Goal: Task Accomplishment & Management: Use online tool/utility

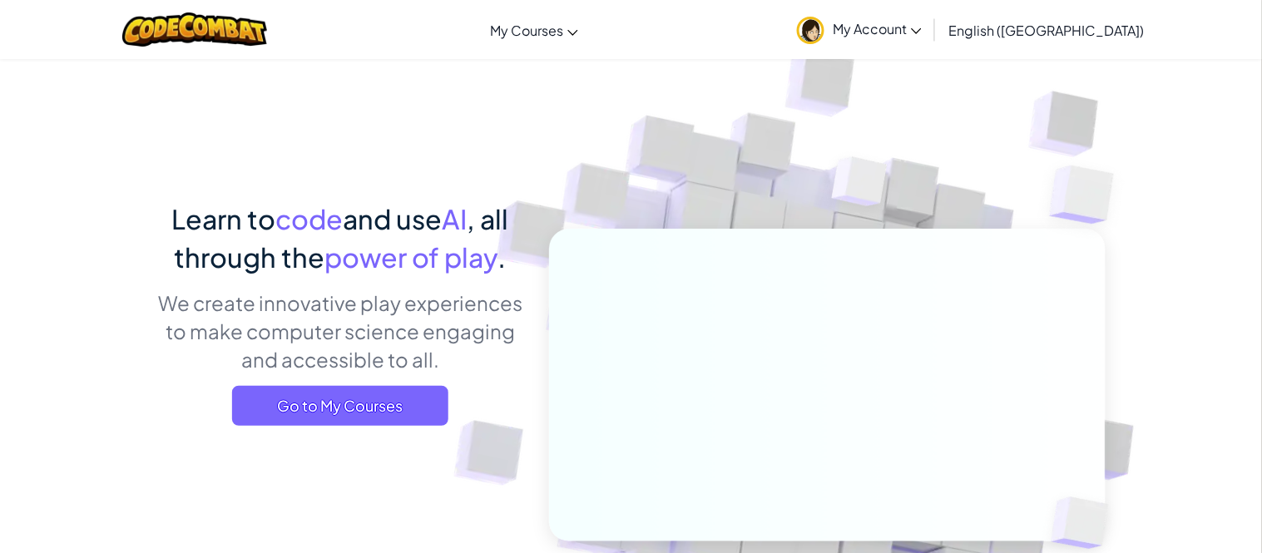
click at [930, 44] on link "My Account" at bounding box center [858, 29] width 141 height 52
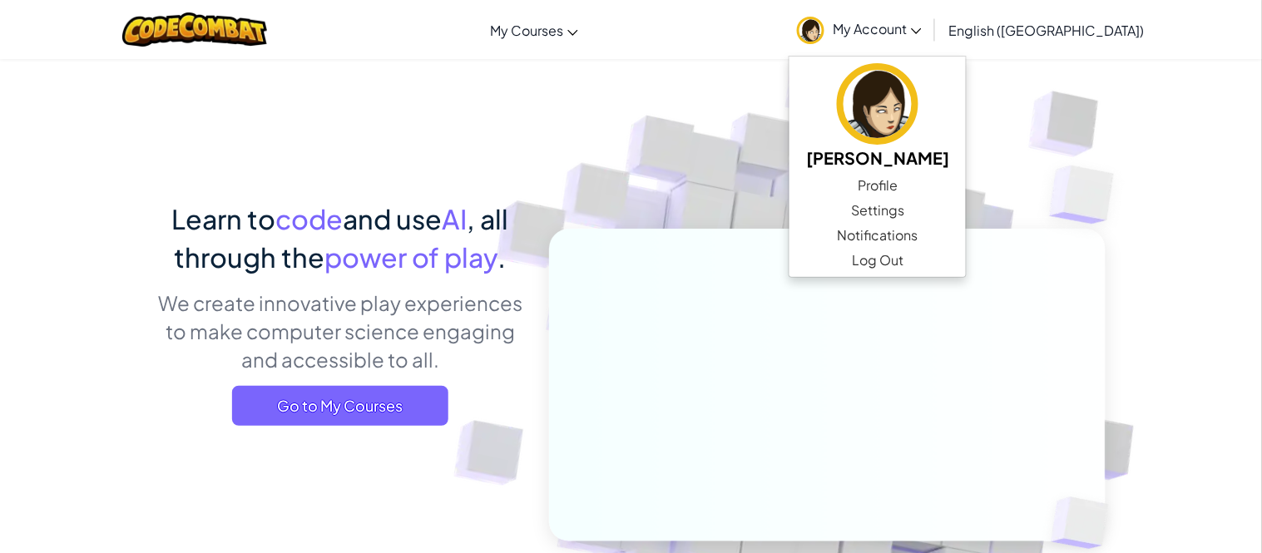
click at [443, 112] on div "Learn to code and use AI , all through the power of play . We create innovative…" at bounding box center [631, 361] width 948 height 607
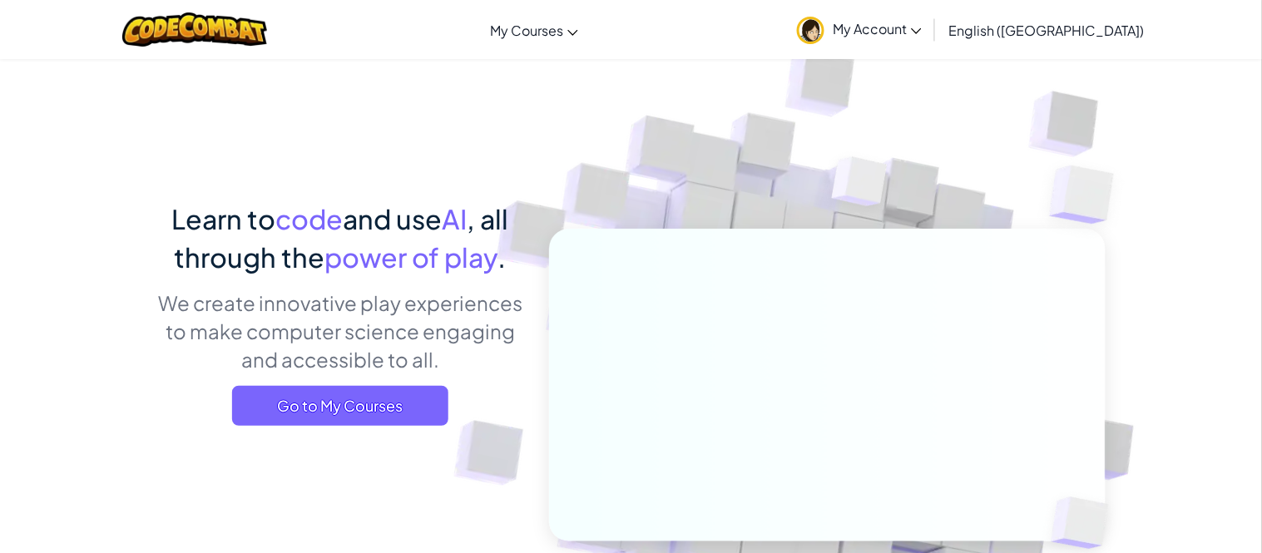
click at [921, 26] on span "My Account" at bounding box center [876, 28] width 89 height 17
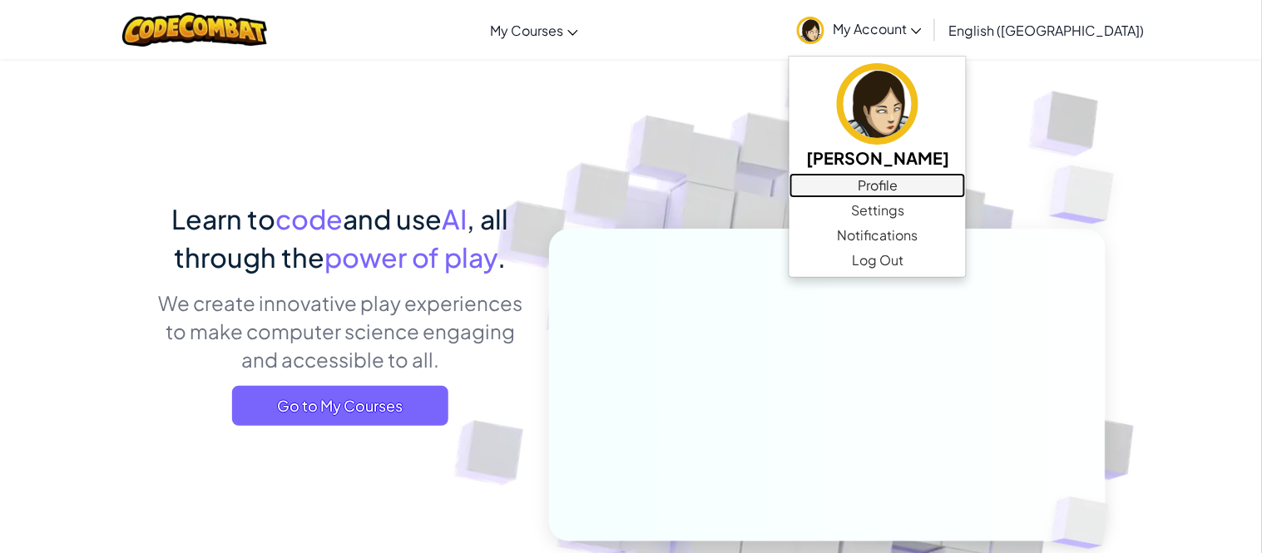
click at [965, 182] on link "Profile" at bounding box center [877, 185] width 176 height 25
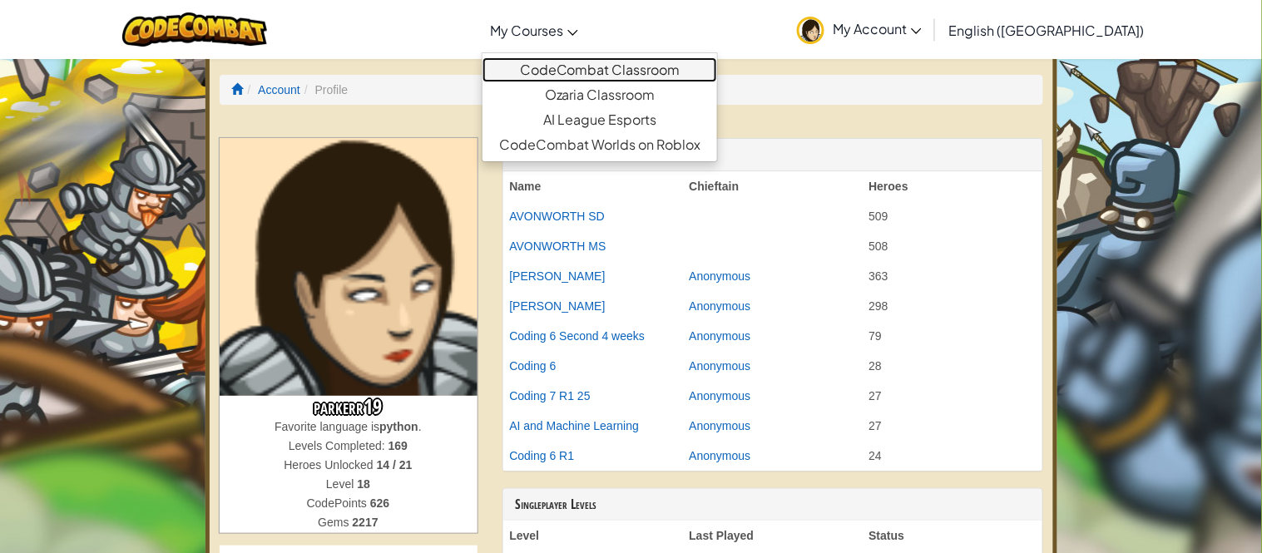
click at [661, 77] on link "CodeCombat Classroom" at bounding box center [599, 69] width 235 height 25
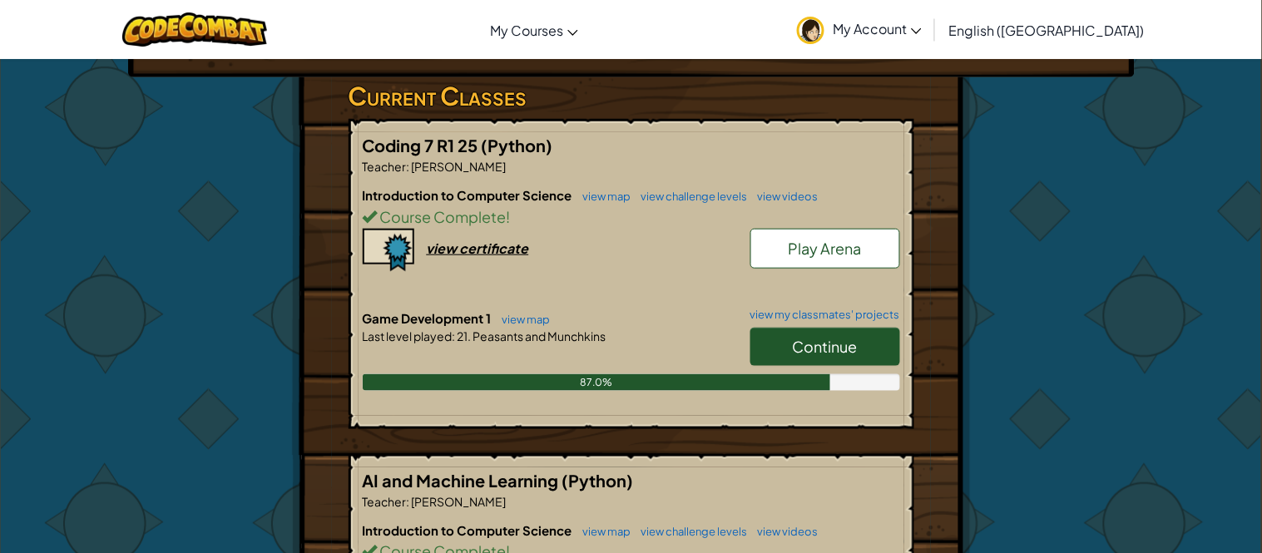
scroll to position [267, 0]
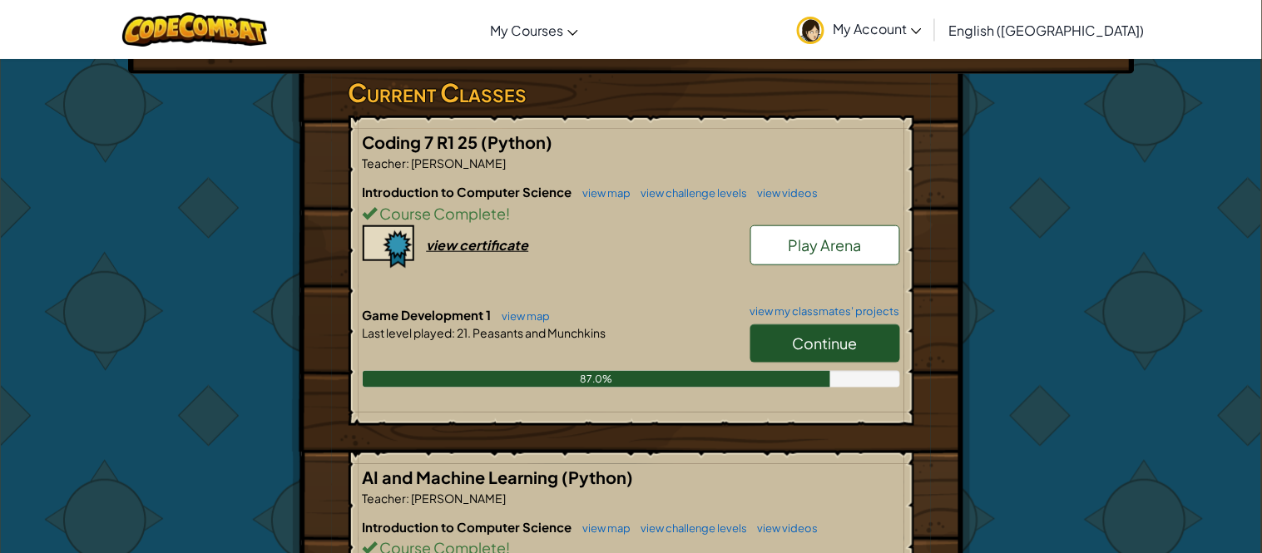
click at [855, 343] on span "Continue" at bounding box center [825, 342] width 65 height 19
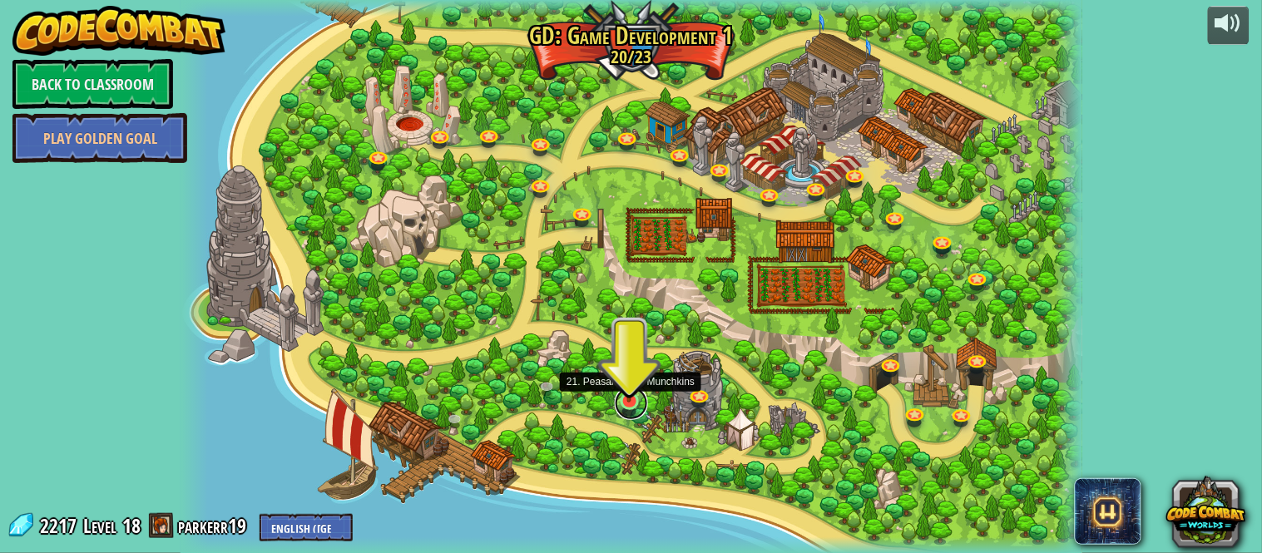
click at [629, 407] on link at bounding box center [631, 403] width 33 height 33
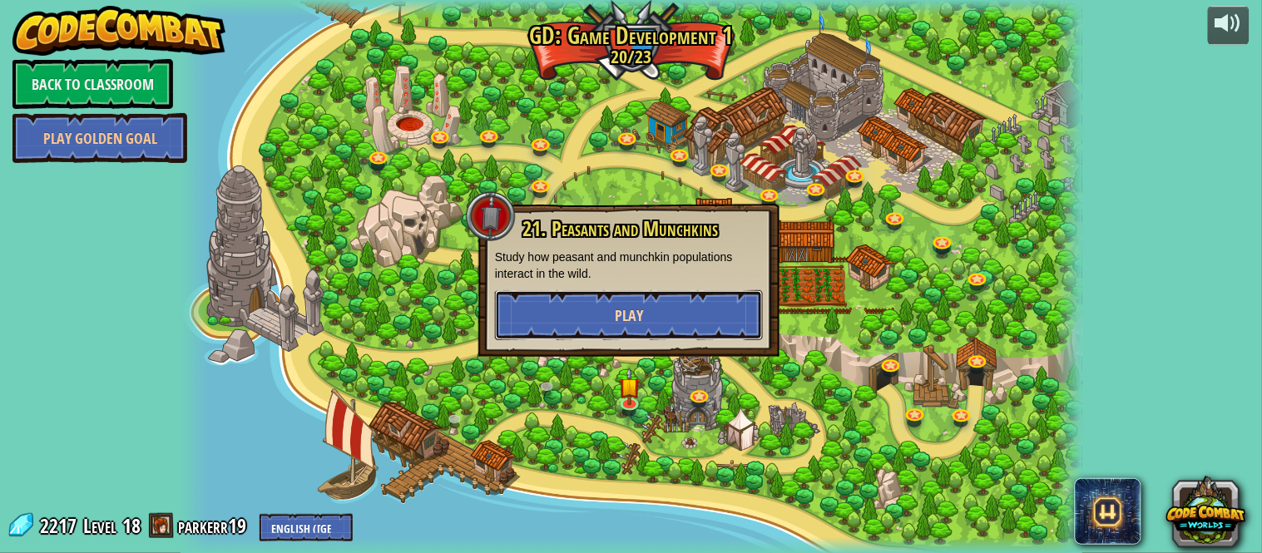
click at [652, 301] on button "Play" at bounding box center [629, 315] width 268 height 50
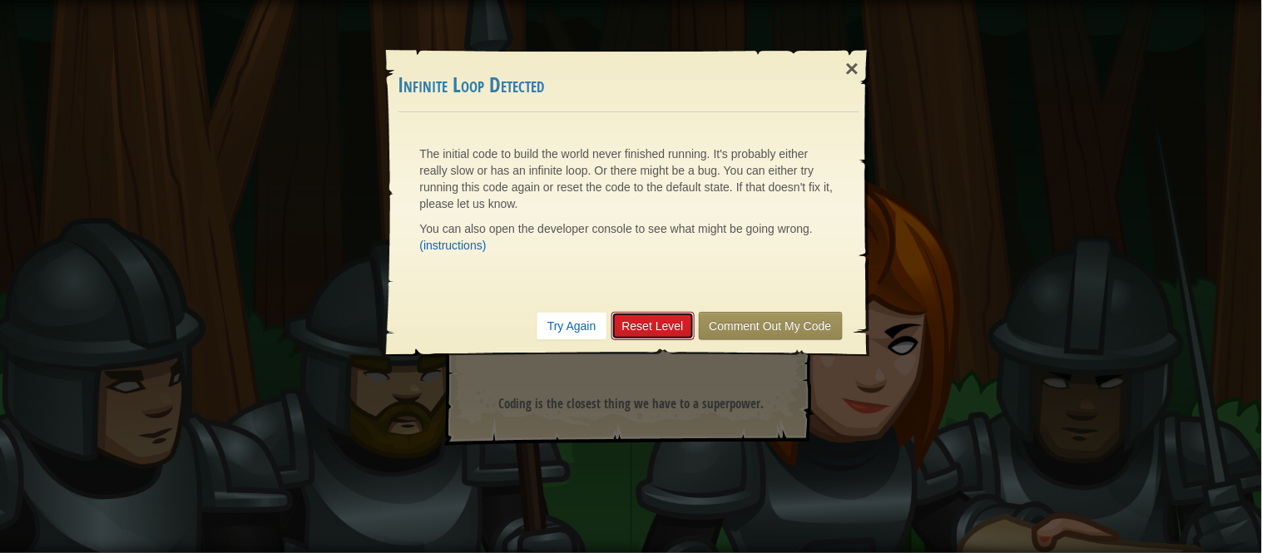
click at [665, 319] on link "Reset Level" at bounding box center [652, 326] width 83 height 28
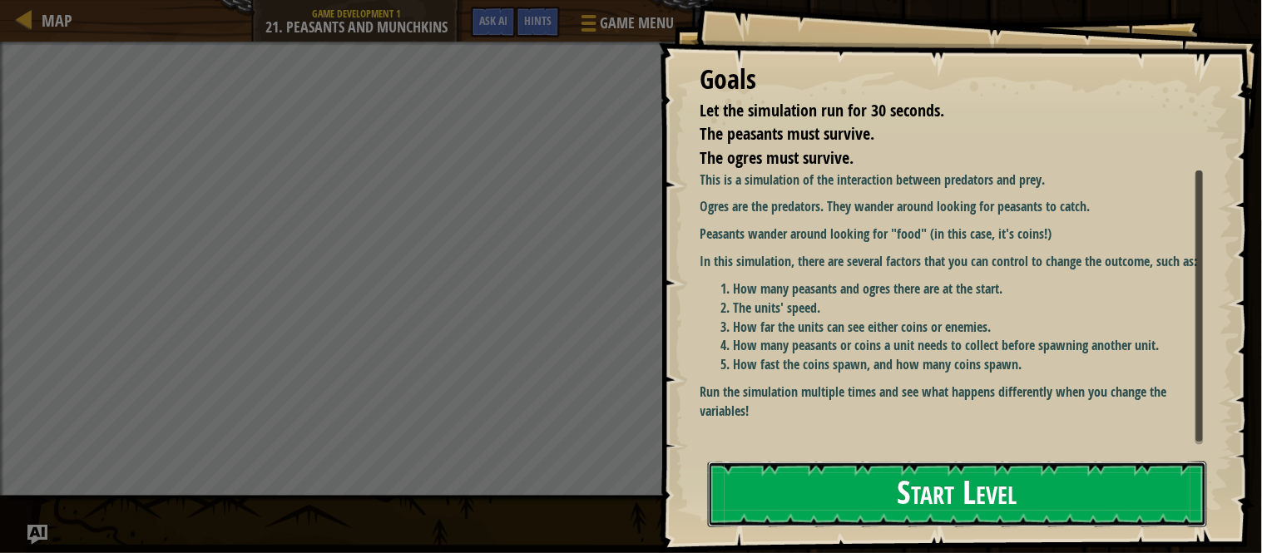
click at [757, 477] on button "Start Level" at bounding box center [957, 495] width 499 height 66
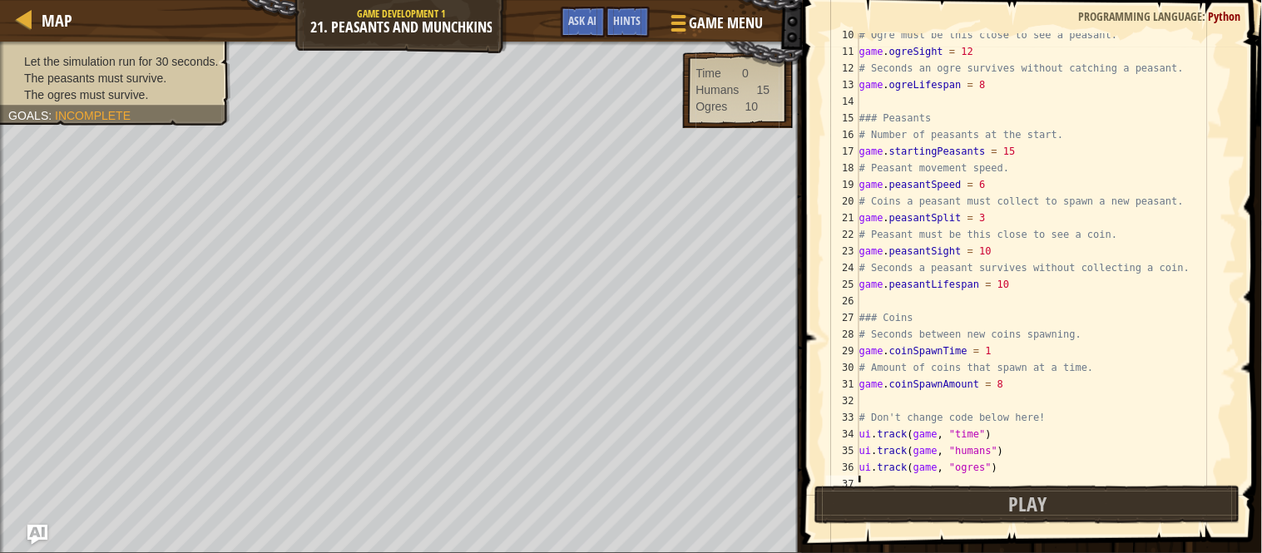
scroll to position [166, 0]
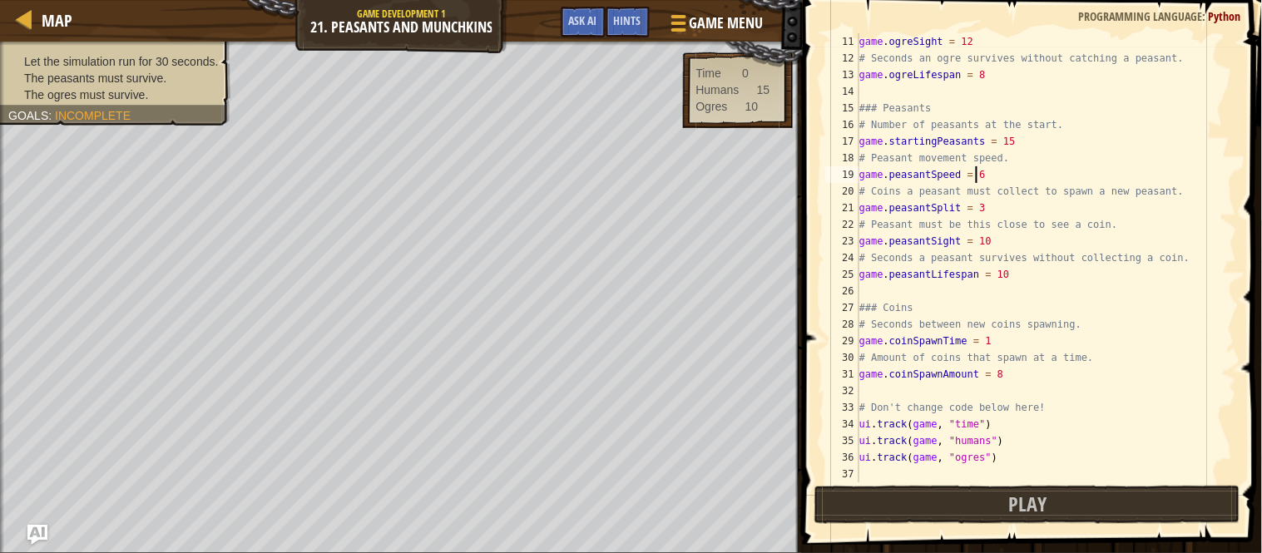
click at [981, 175] on div "game . ogreSight = 12 # Seconds an ogre survives without catching a peasant. ga…" at bounding box center [1046, 274] width 381 height 482
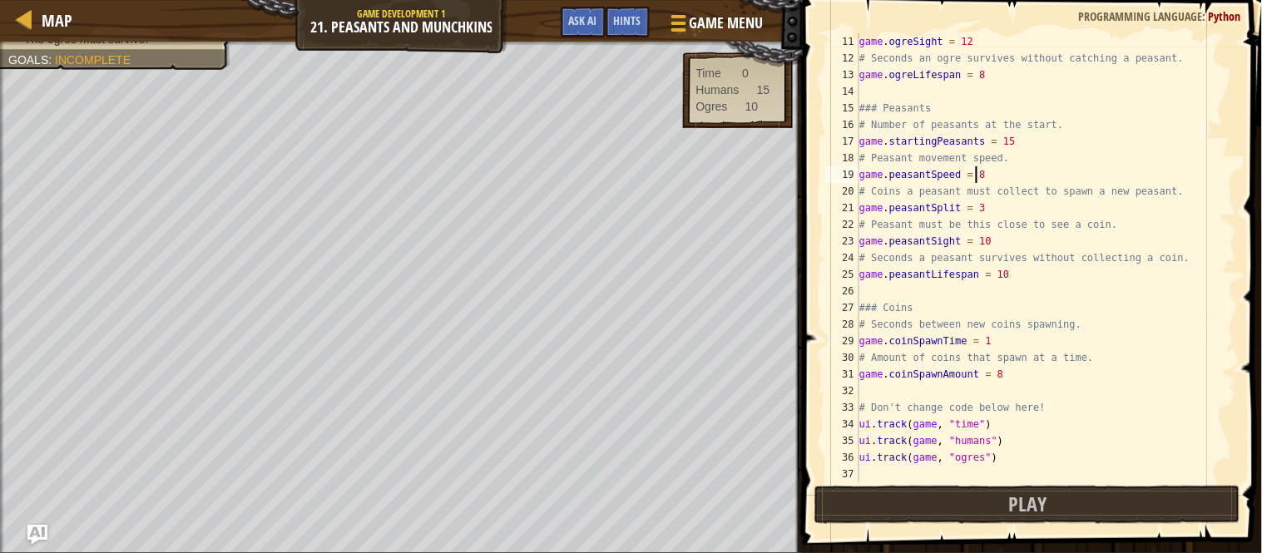
click at [1018, 146] on div "game . ogreSight = 12 # Seconds an ogre survives without catching a peasant. ga…" at bounding box center [1046, 274] width 381 height 482
type textarea "game.startingPeasants = 20"
click at [992, 513] on button "Play" at bounding box center [1027, 505] width 426 height 38
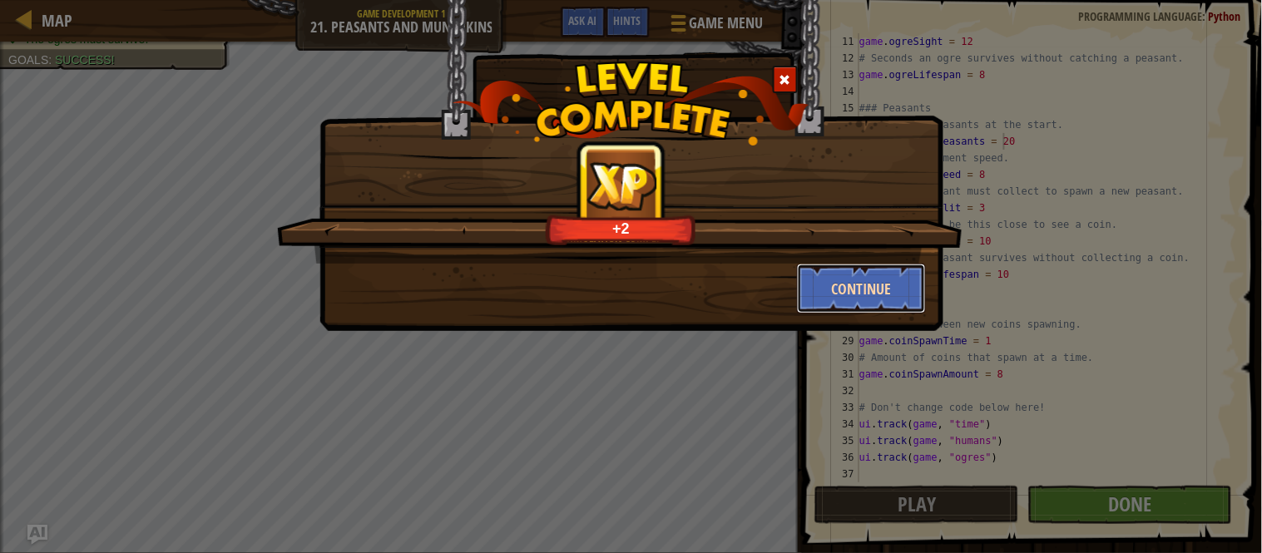
click at [831, 286] on button "Continue" at bounding box center [861, 289] width 129 height 50
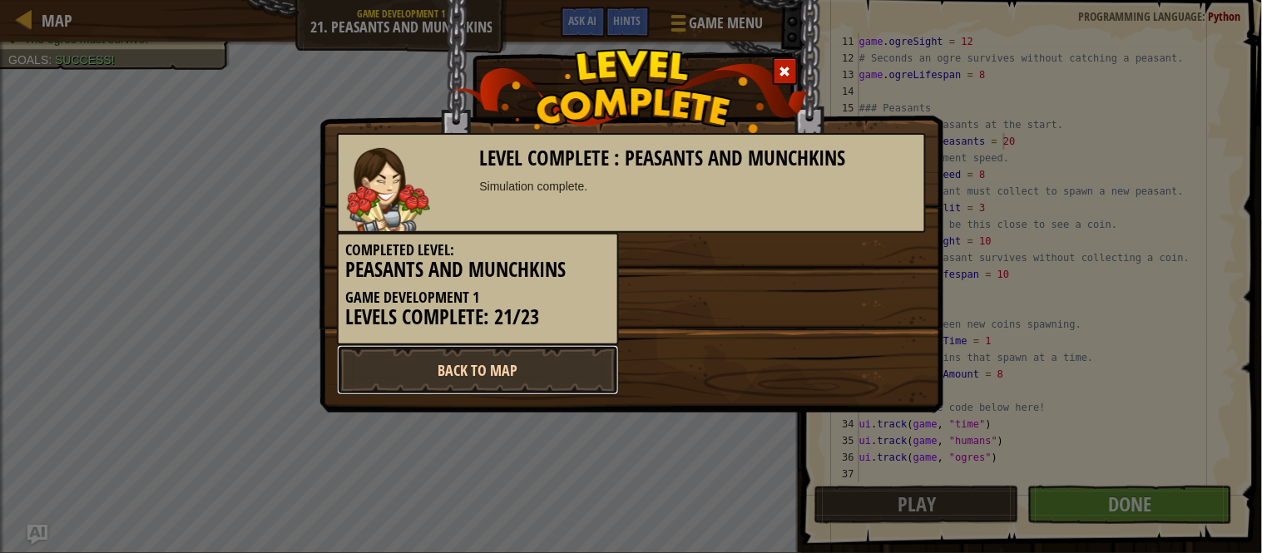
click at [519, 373] on link "Back to Map" at bounding box center [478, 370] width 282 height 50
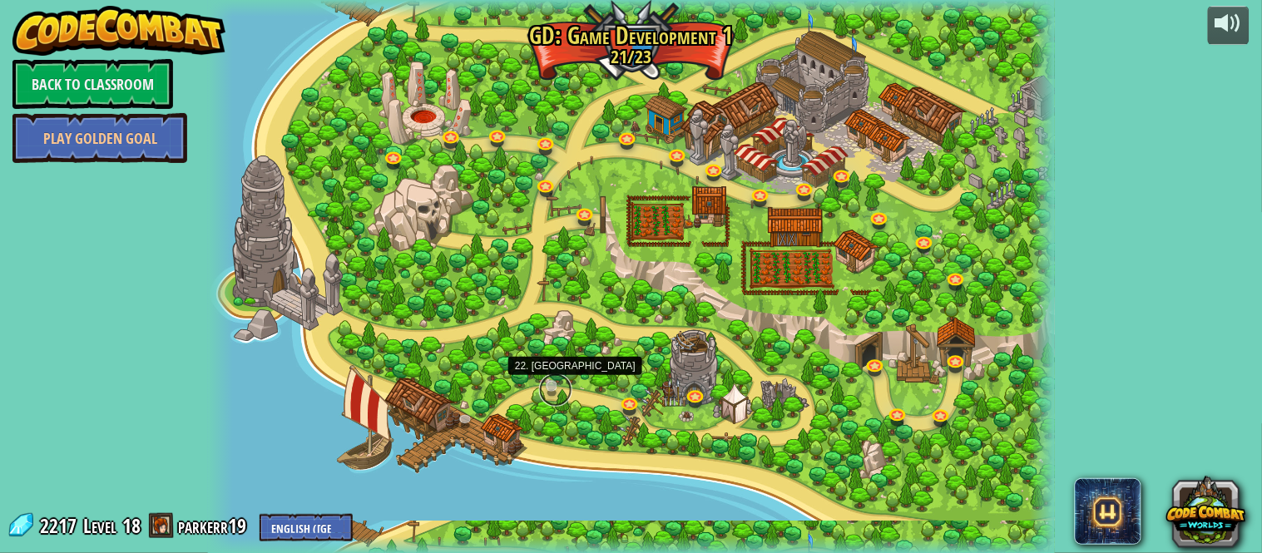
click at [543, 384] on link at bounding box center [555, 389] width 33 height 33
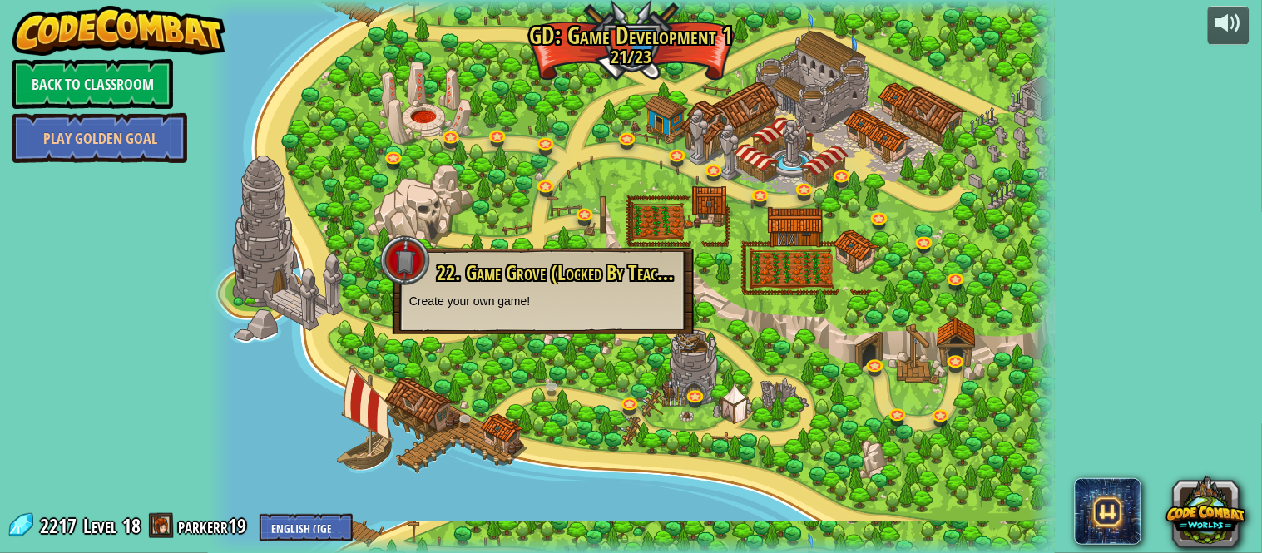
click at [580, 359] on div at bounding box center [631, 277] width 847 height 554
